Goal: Information Seeking & Learning: Learn about a topic

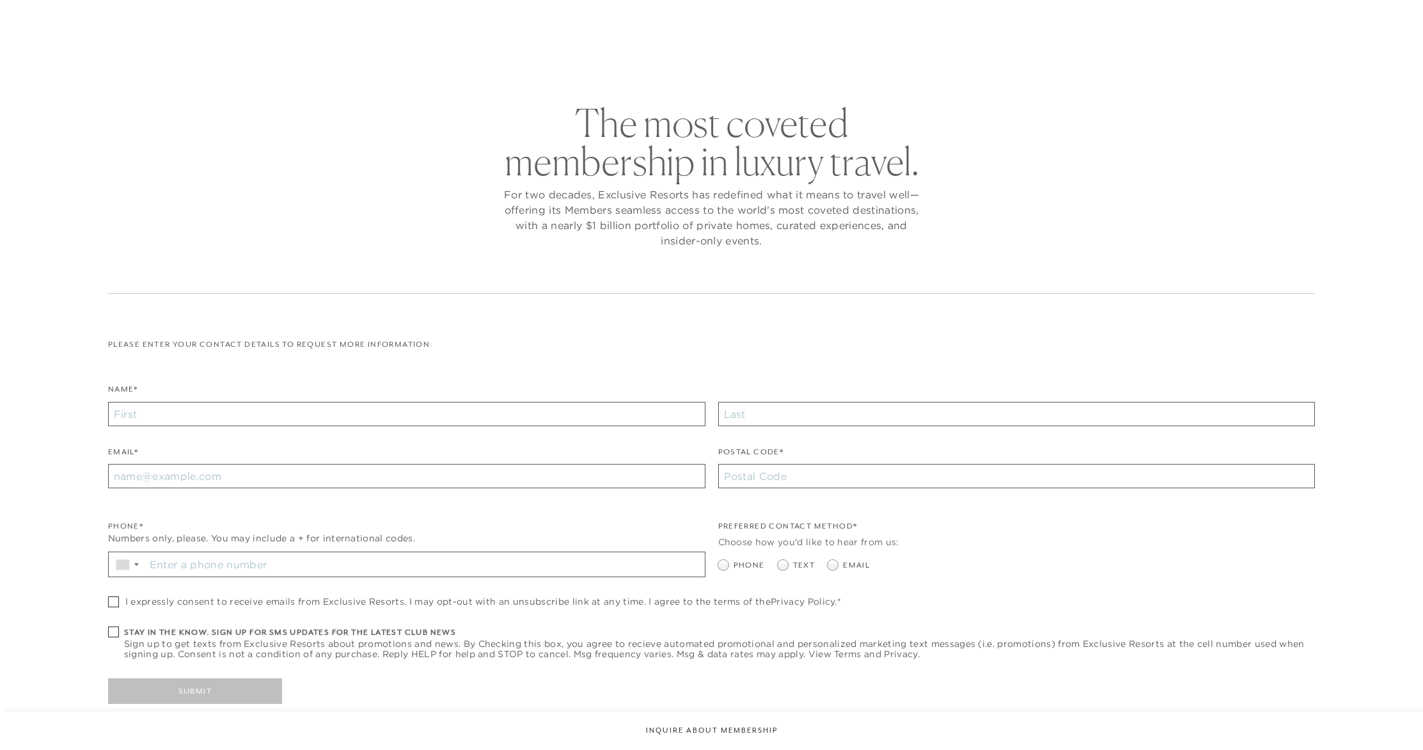
checkbox input "false"
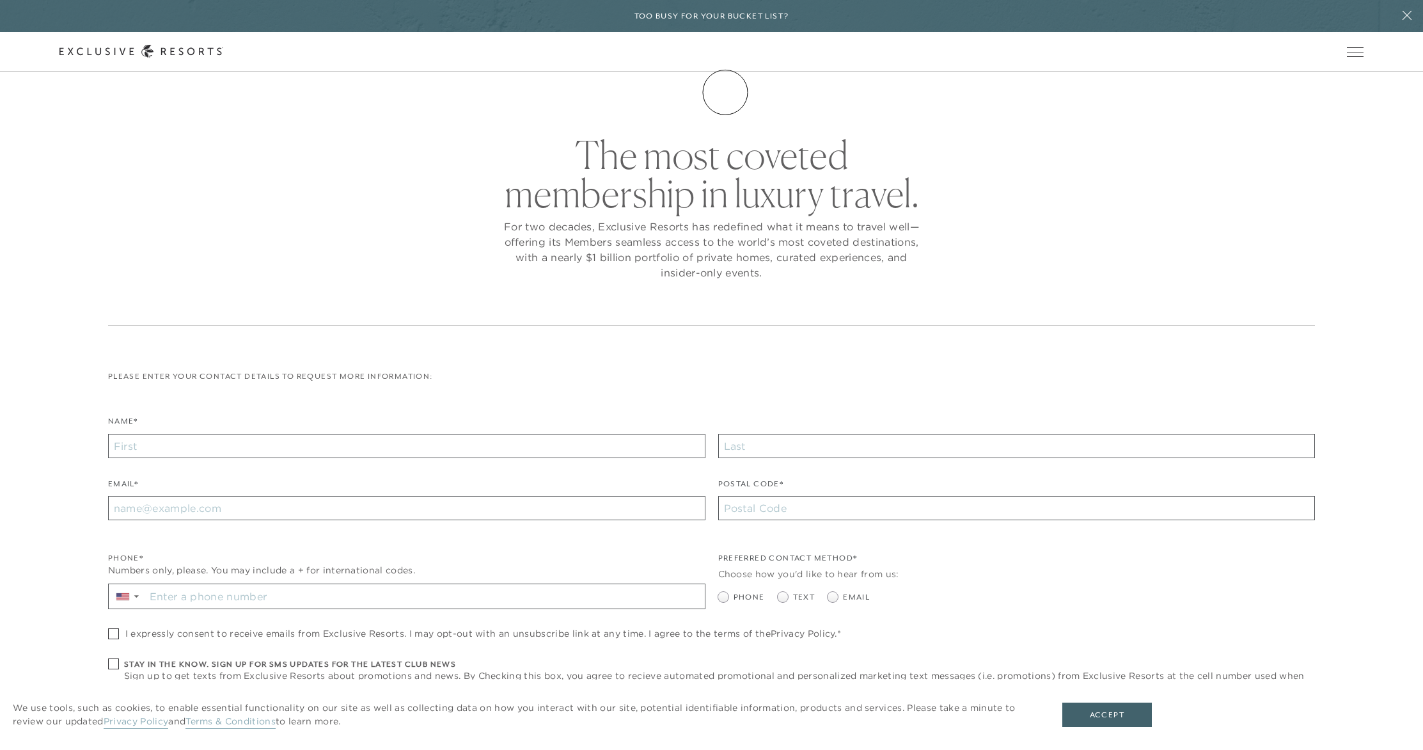
click at [0, 0] on link "Membership" at bounding box center [0, 0] width 0 height 0
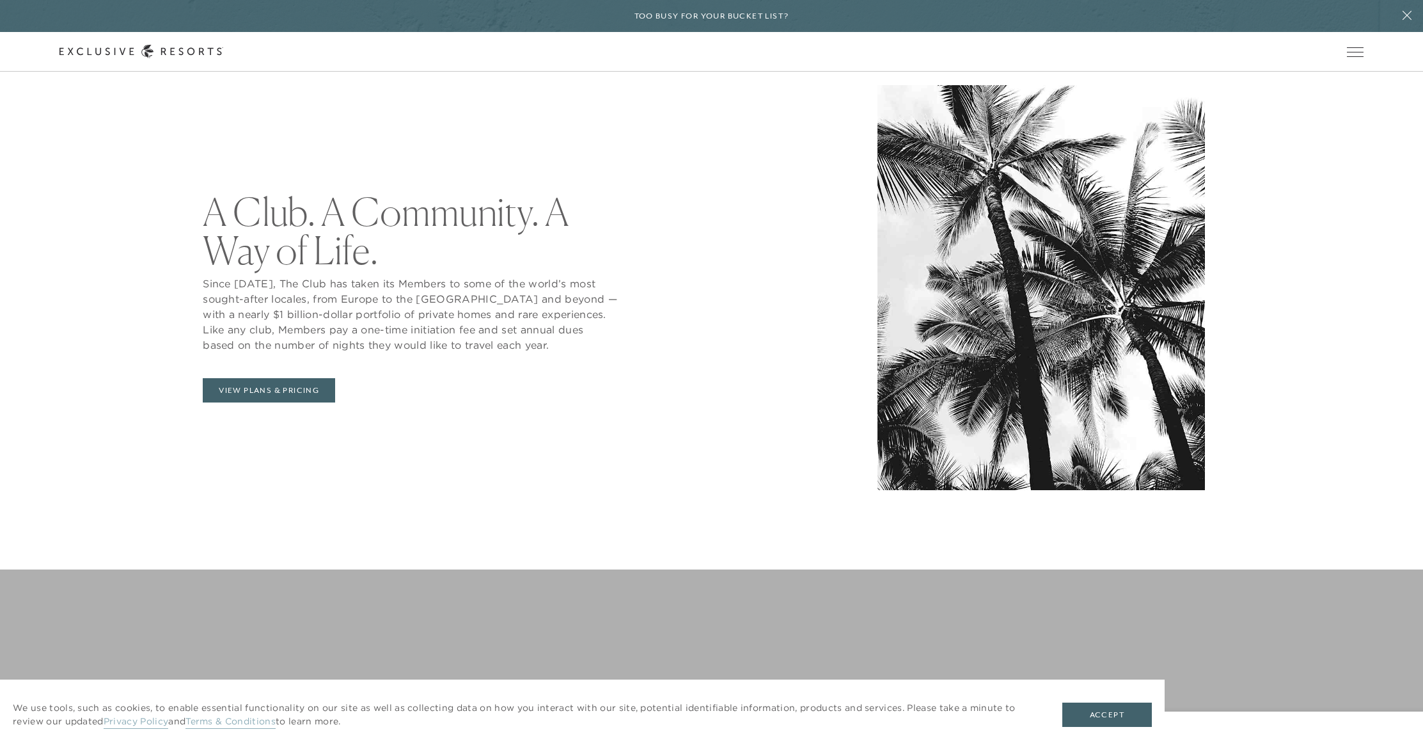
scroll to position [727, 0]
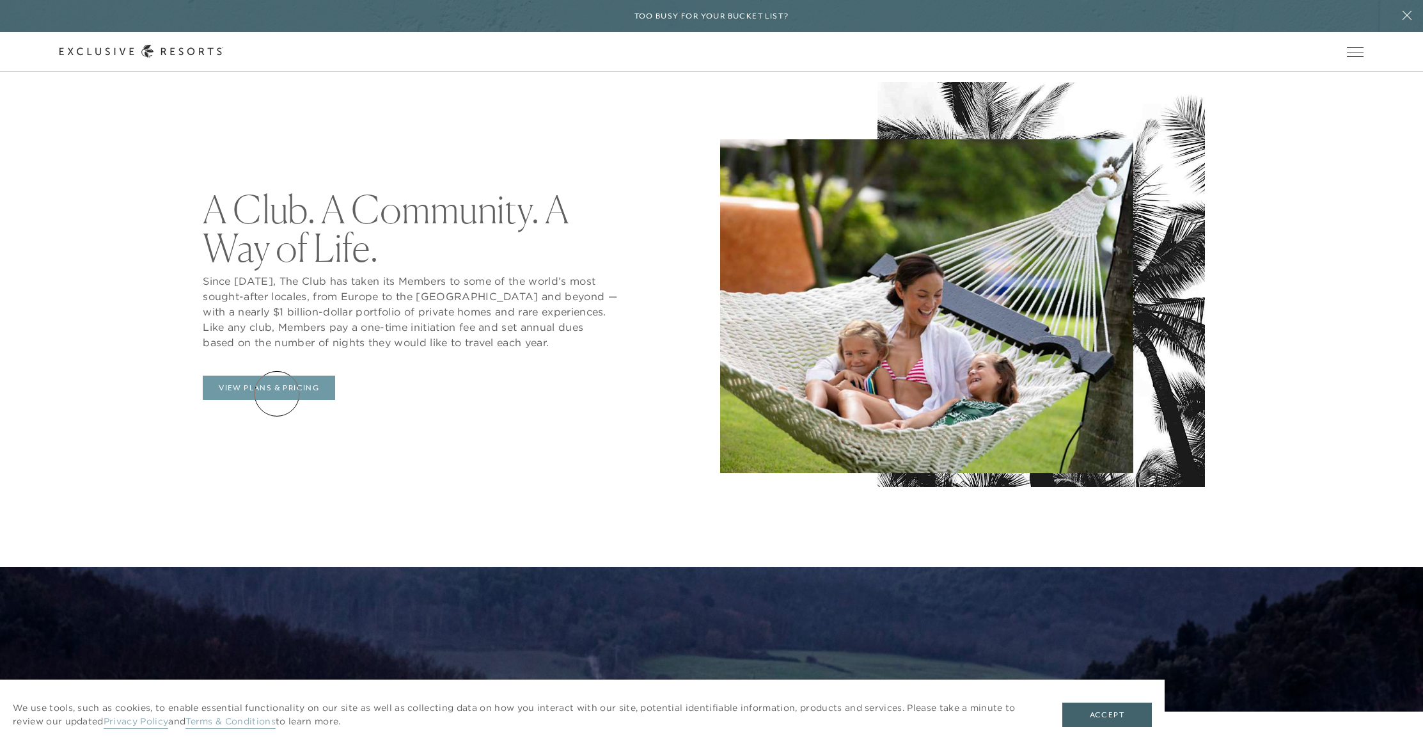
click at [276, 386] on link "View Plans & Pricing" at bounding box center [269, 387] width 132 height 24
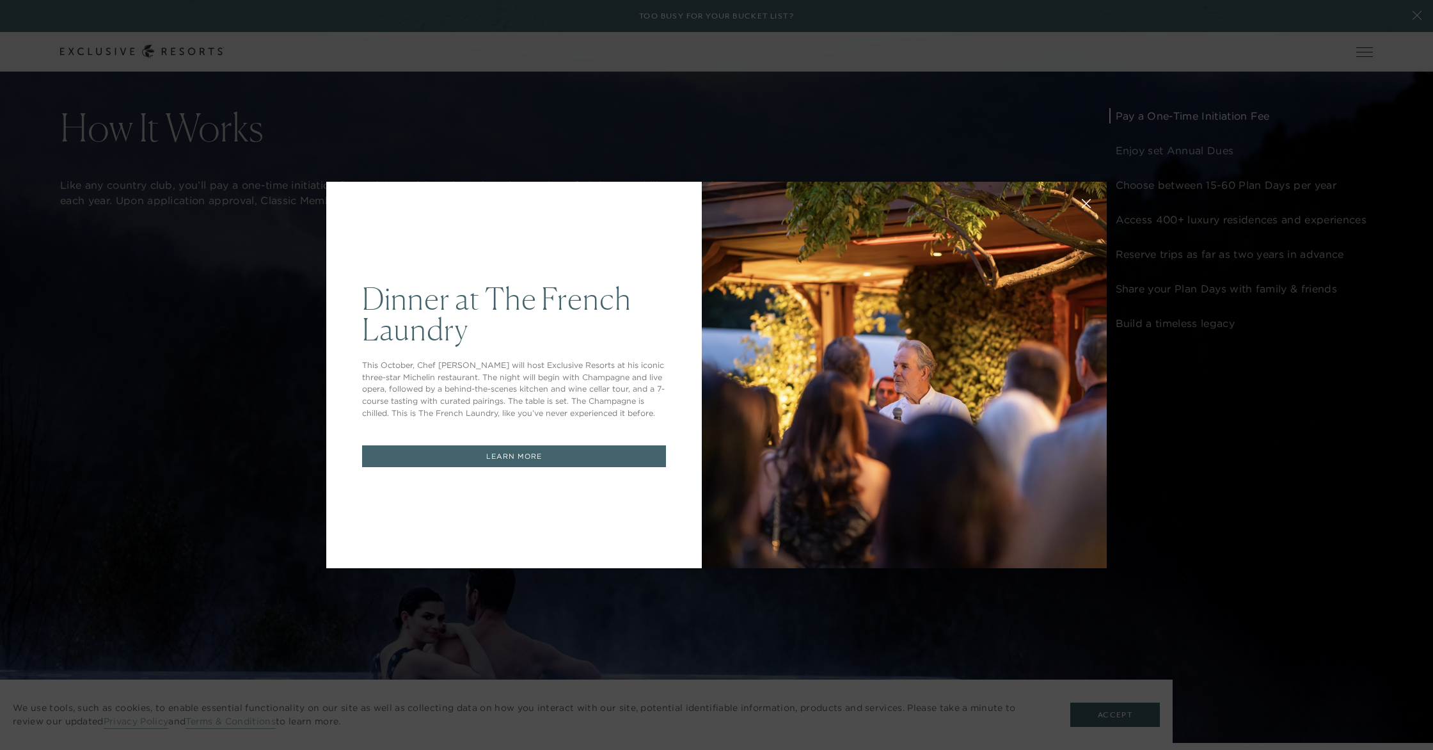
drag, startPoint x: 1077, startPoint y: 199, endPoint x: 1071, endPoint y: 214, distance: 16.0
click at [1082, 200] on icon at bounding box center [1086, 204] width 8 height 8
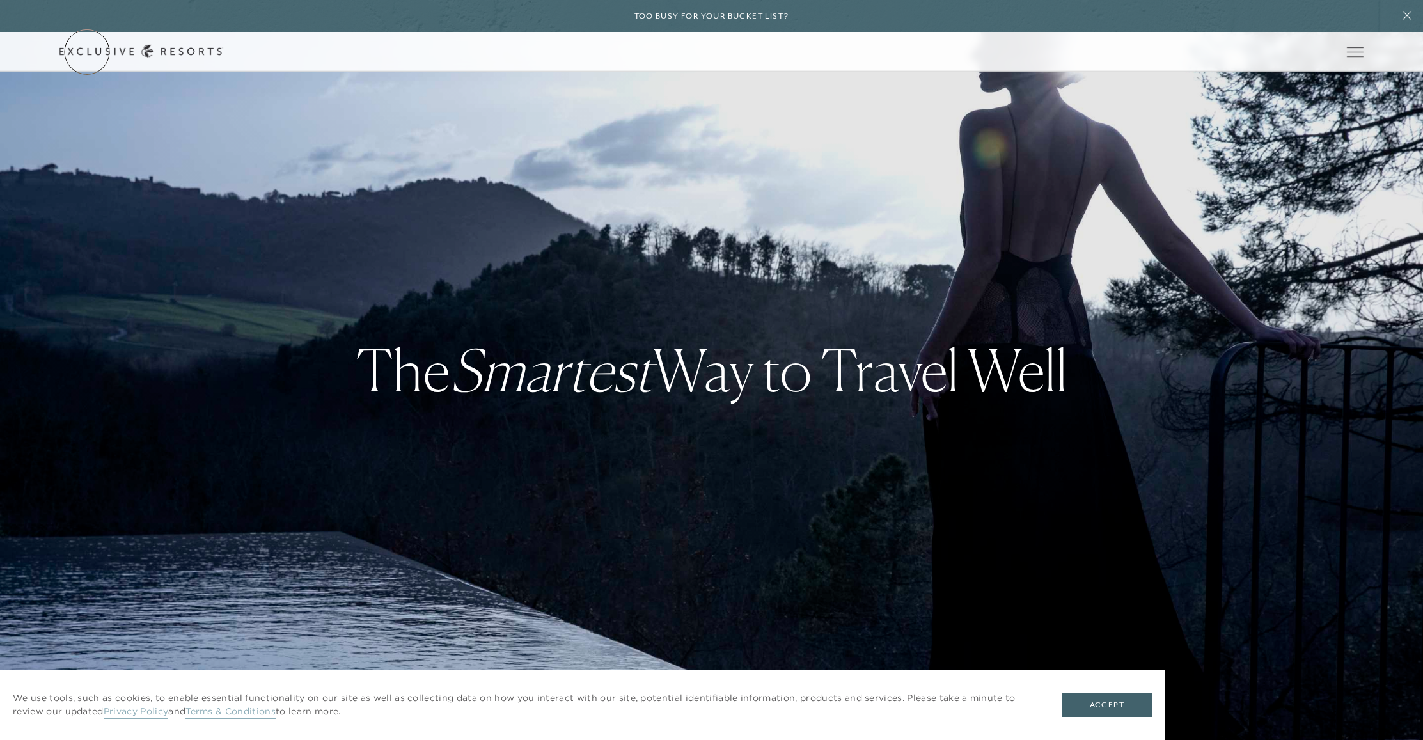
scroll to position [0, 3]
click at [0, 0] on link "Community" at bounding box center [0, 0] width 0 height 0
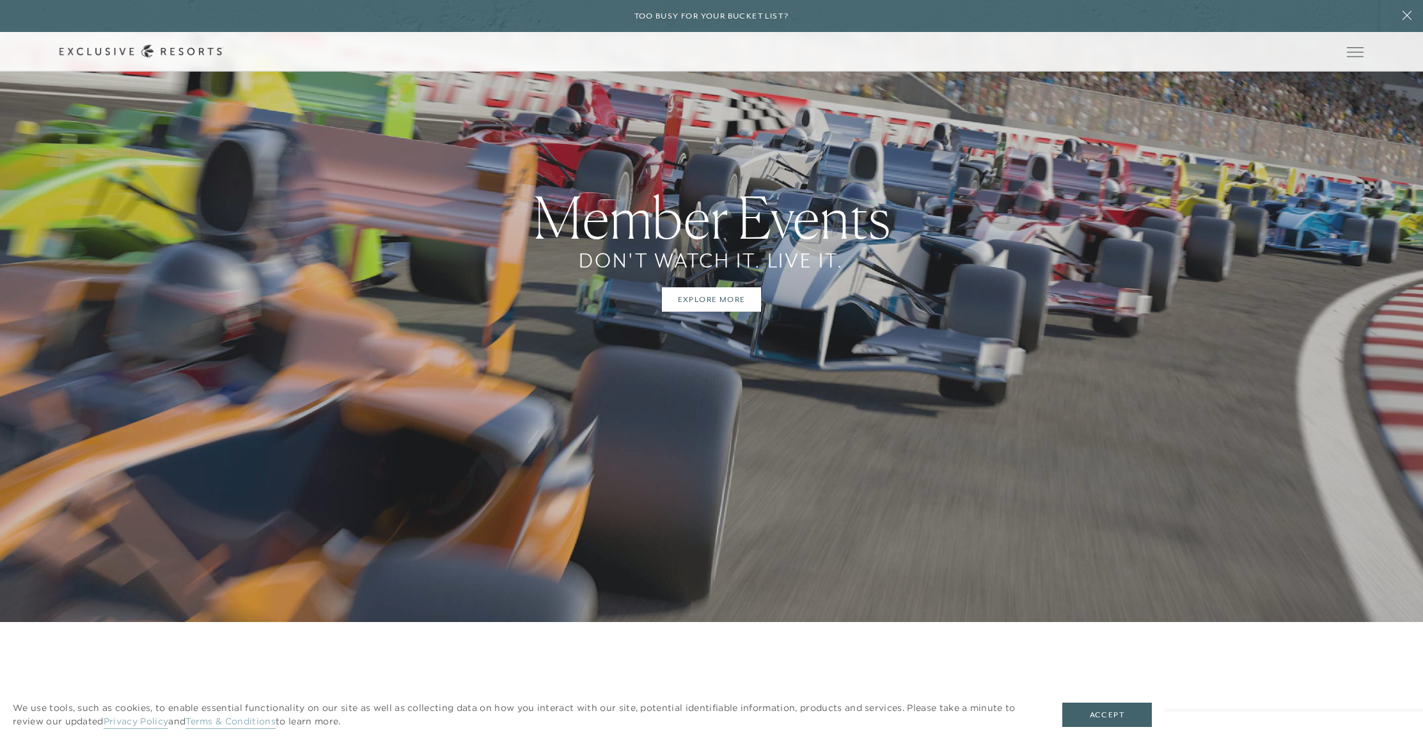
scroll to position [2948, 0]
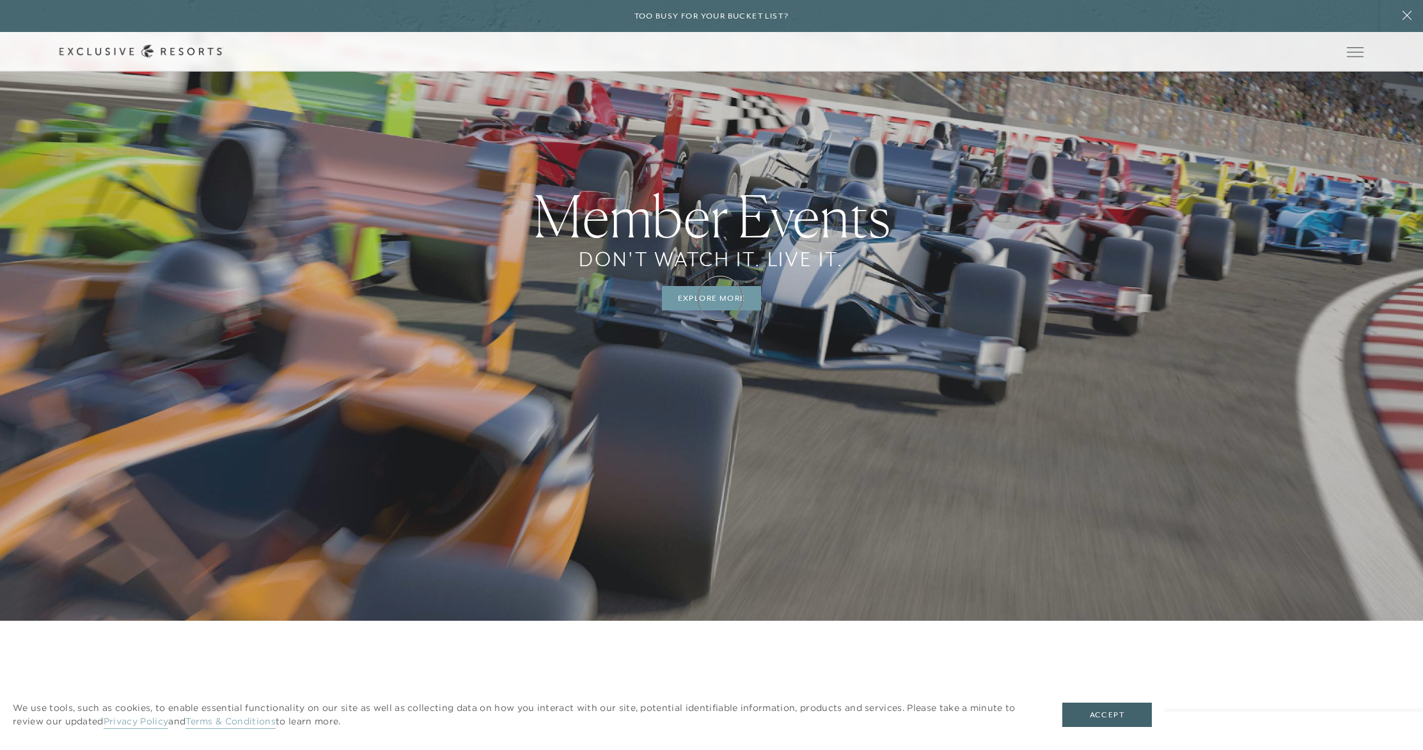
click at [720, 298] on link "Explore More" at bounding box center [712, 298] width 100 height 24
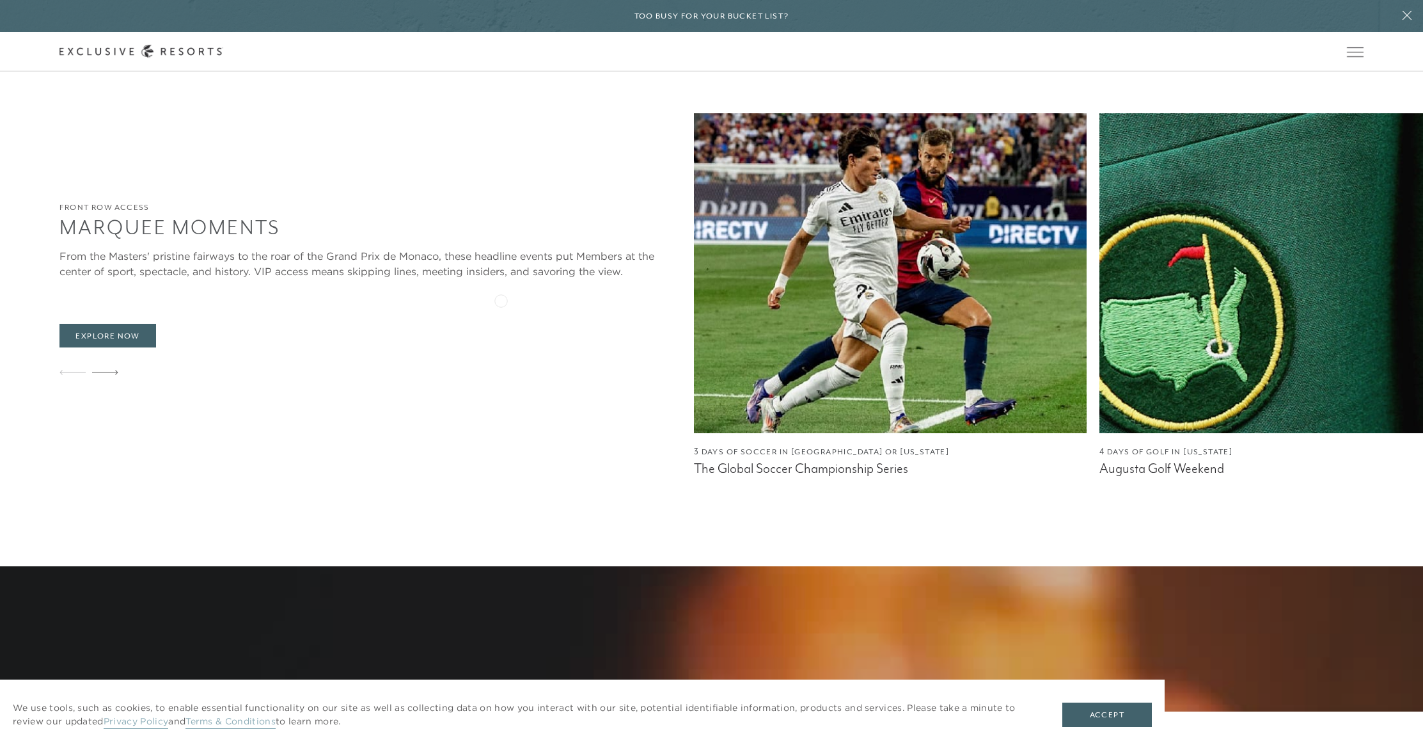
scroll to position [1183, 0]
